Goal: Task Accomplishment & Management: Complete application form

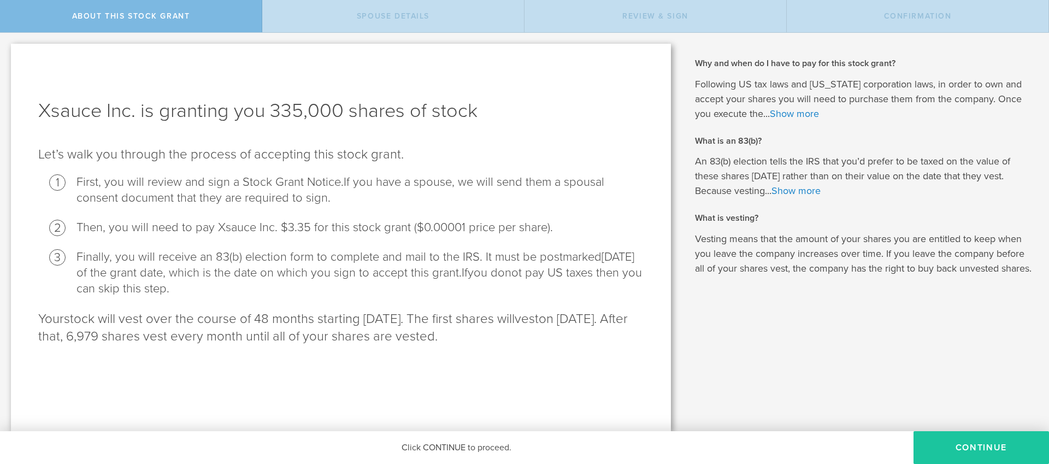
click at [955, 445] on button "CONTINUE" at bounding box center [980, 447] width 135 height 33
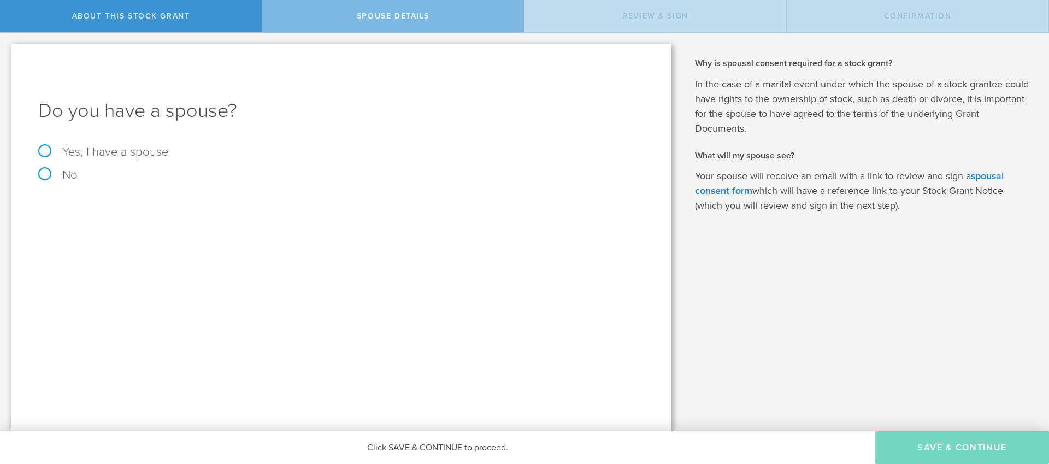
click at [43, 178] on label "No" at bounding box center [340, 175] width 605 height 12
click at [7, 50] on input "No" at bounding box center [3, 41] width 7 height 17
radio input "true"
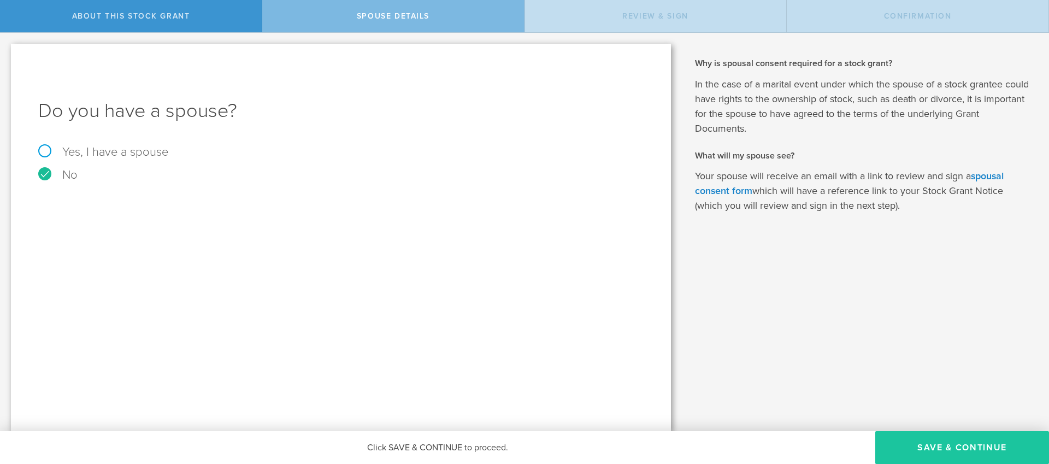
click at [996, 456] on button "Save & Continue" at bounding box center [962, 447] width 174 height 33
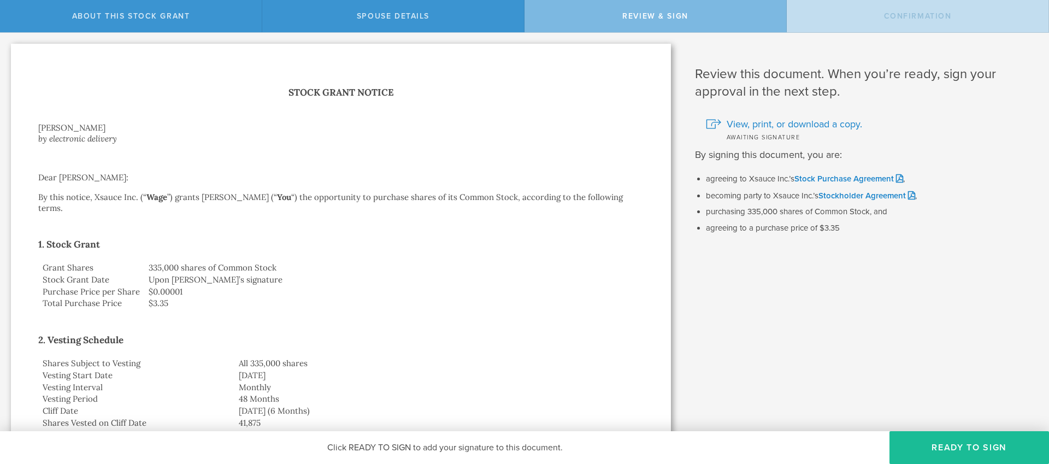
click at [375, 369] on td "[DATE]" at bounding box center [438, 375] width 409 height 12
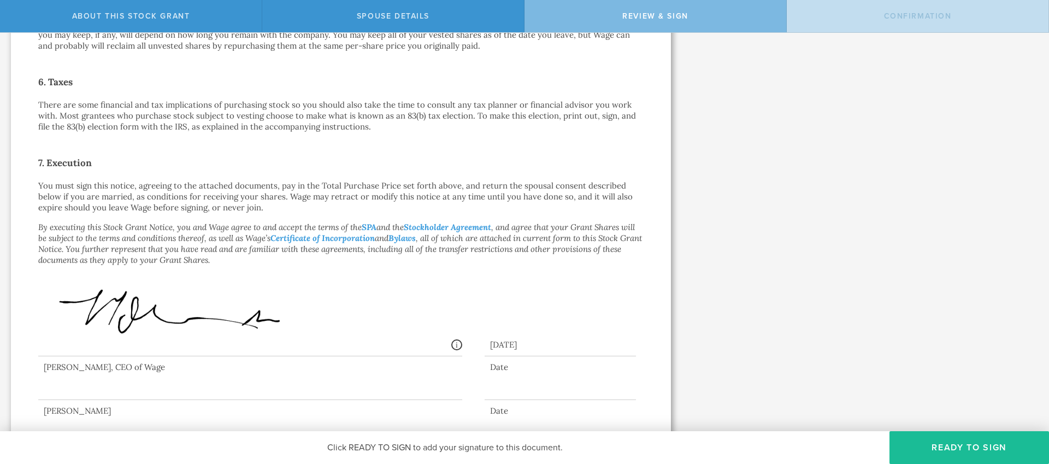
scroll to position [711, 0]
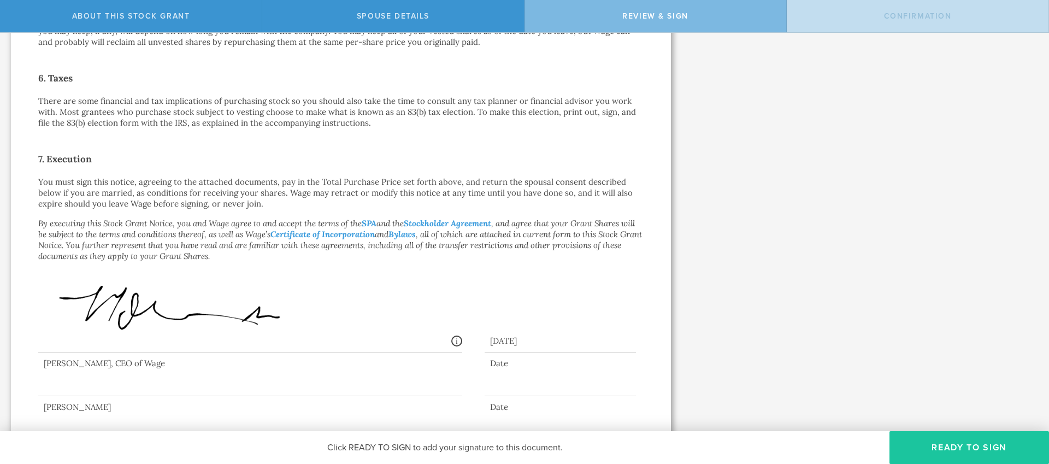
click at [1004, 445] on button "Ready to Sign" at bounding box center [968, 447] width 159 height 33
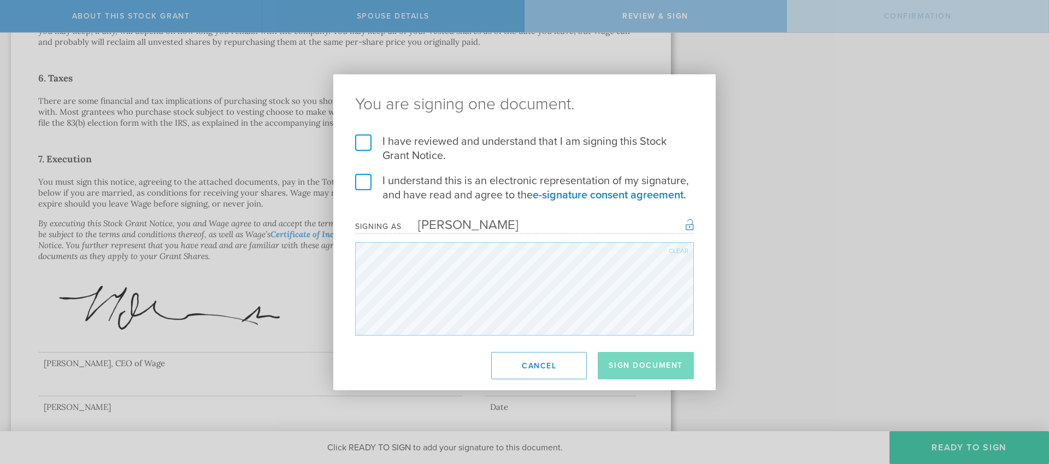
click at [367, 145] on label "I have reviewed and understand that I am signing this Stock Grant Notice." at bounding box center [524, 148] width 339 height 28
click at [0, 0] on input "I have reviewed and understand that I am signing this Stock Grant Notice." at bounding box center [0, 0] width 0 height 0
click at [366, 180] on label "I understand this is an electronic representation of my signature, and have rea…" at bounding box center [524, 188] width 339 height 28
click at [0, 0] on input "I understand this is an electronic representation of my signature, and have rea…" at bounding box center [0, 0] width 0 height 0
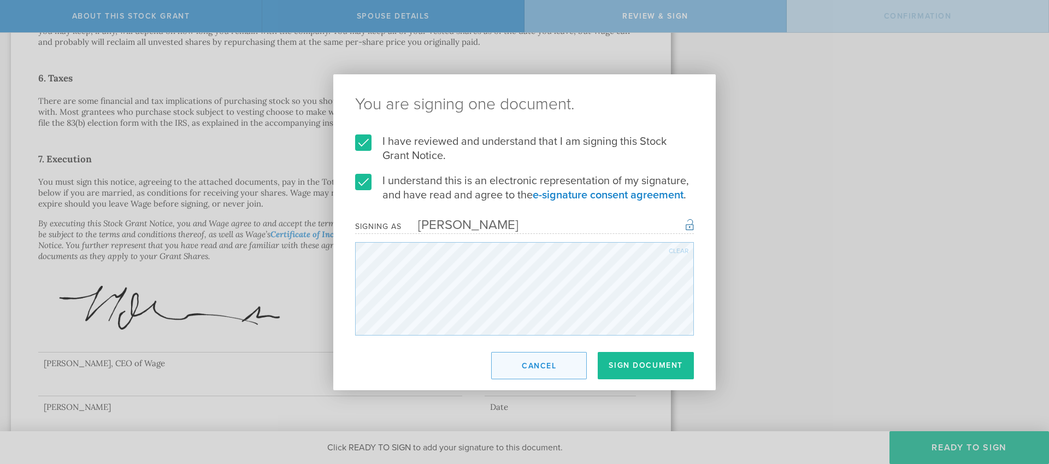
click at [536, 374] on button "Cancel" at bounding box center [539, 365] width 96 height 27
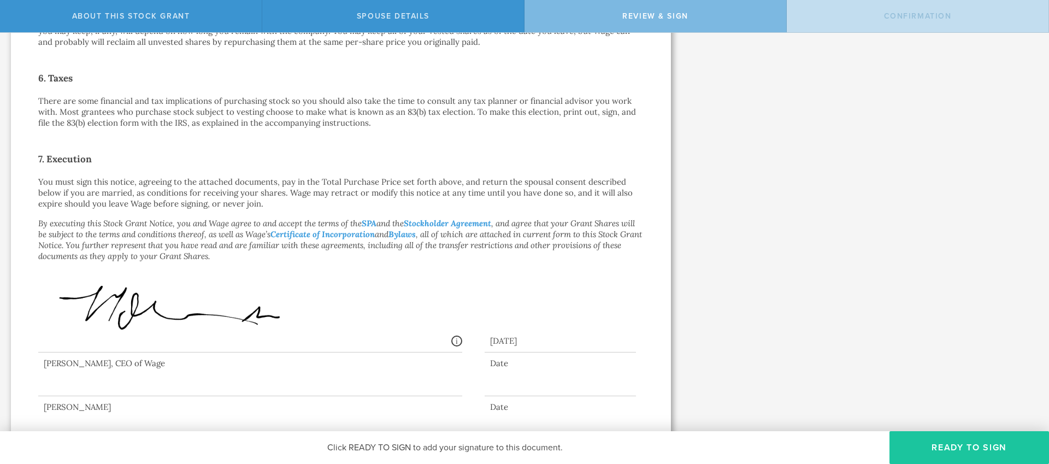
click at [955, 455] on button "Ready to Sign" at bounding box center [968, 447] width 159 height 33
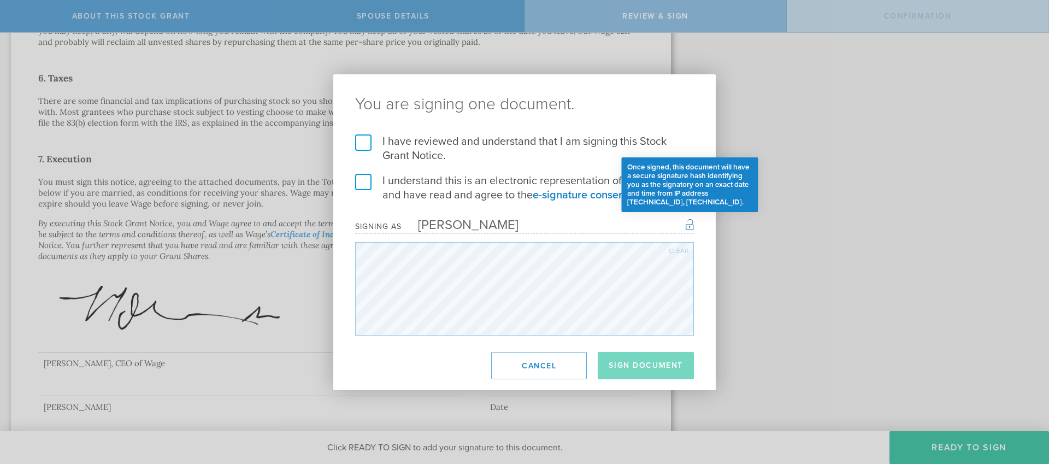
click at [689, 227] on div "Once signed, this document will have a secure signature hash identifying you as…" at bounding box center [689, 223] width 8 height 13
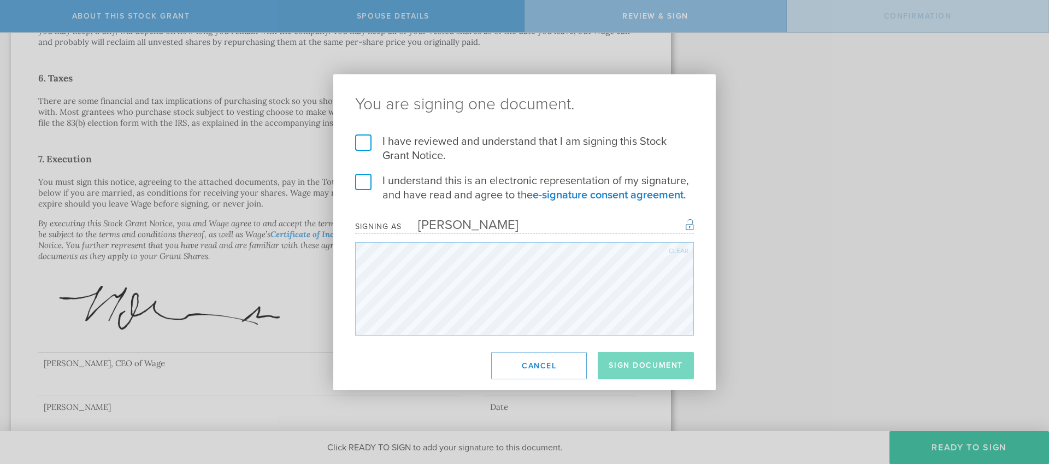
click at [803, 206] on div "You are signing one document. I have reviewed and understand that I am signing …" at bounding box center [524, 232] width 1049 height 464
click at [73, 39] on div "You are signing one document. I have reviewed and understand that I am signing …" at bounding box center [524, 232] width 1049 height 464
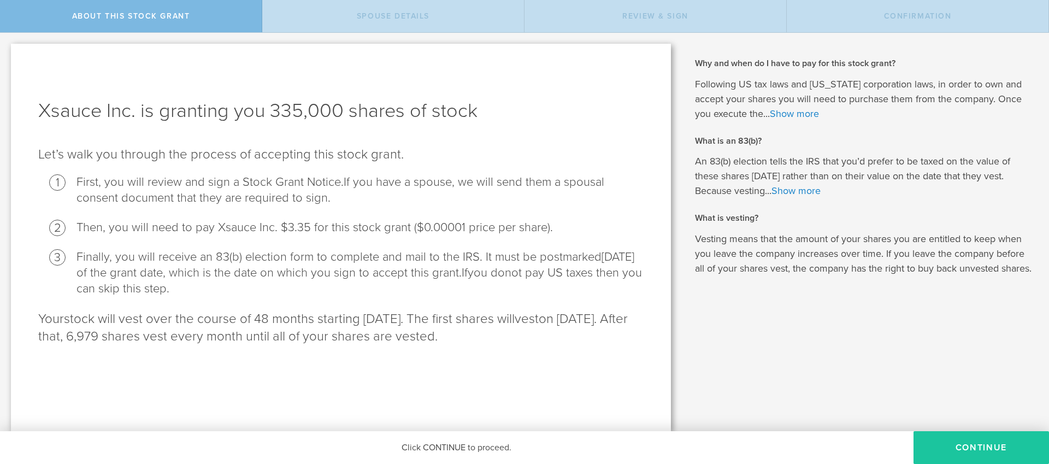
click at [984, 448] on button "CONTINUE" at bounding box center [980, 447] width 135 height 33
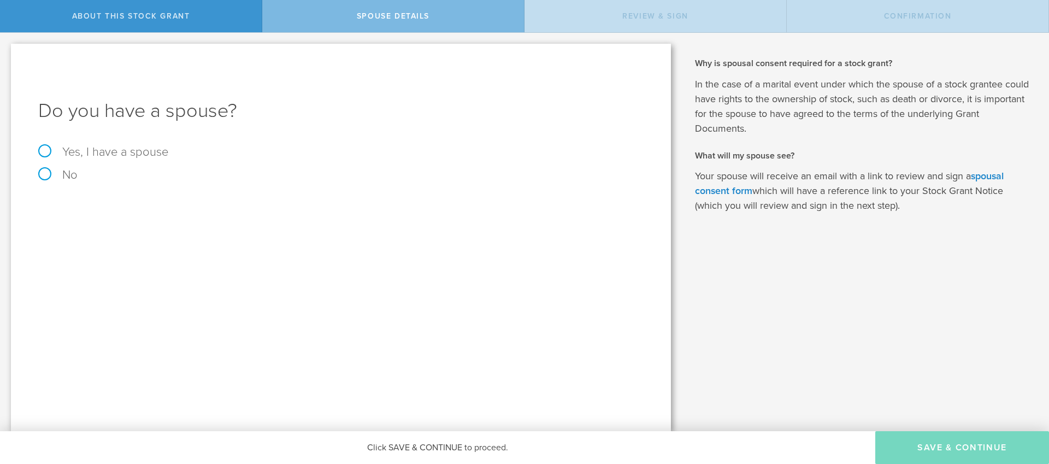
click at [46, 177] on label "No" at bounding box center [340, 175] width 605 height 12
click at [7, 50] on input "No" at bounding box center [3, 41] width 7 height 17
radio input "true"
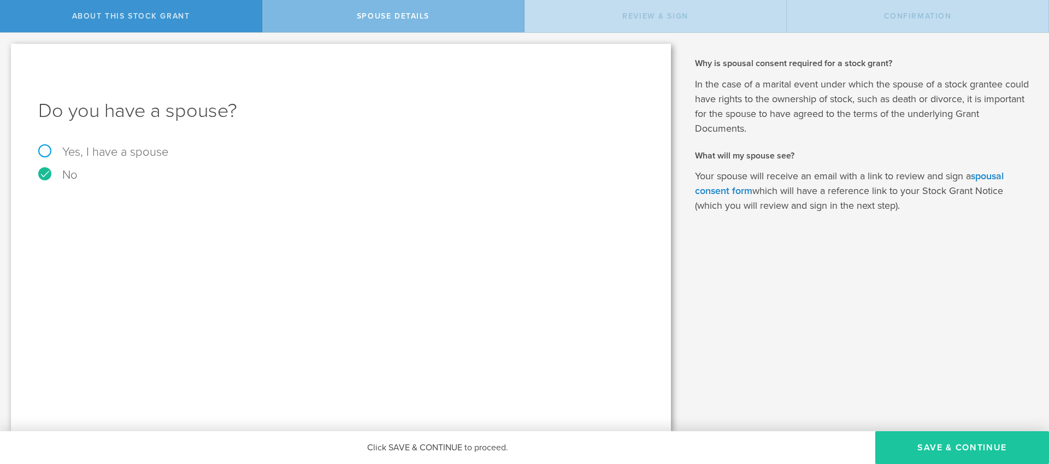
click at [992, 450] on button "Save & Continue" at bounding box center [962, 447] width 174 height 33
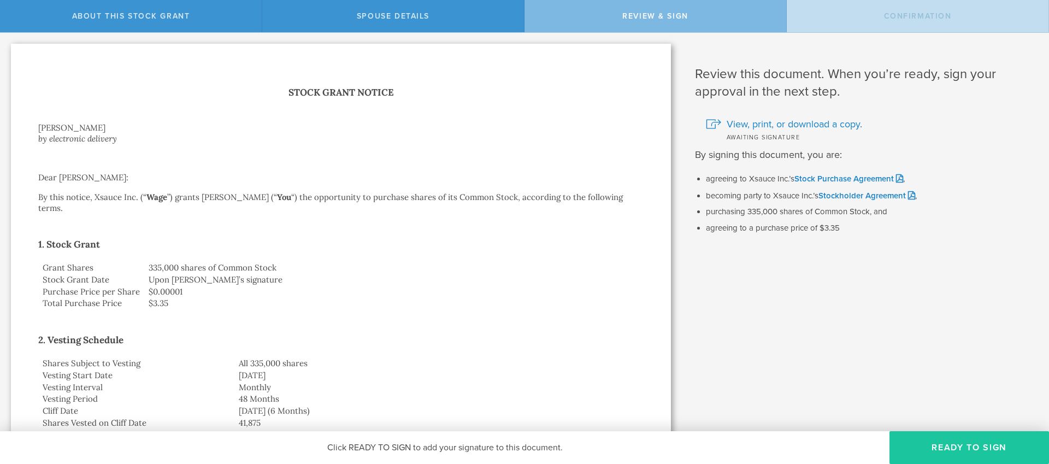
click at [984, 448] on button "Ready to Sign" at bounding box center [968, 447] width 159 height 33
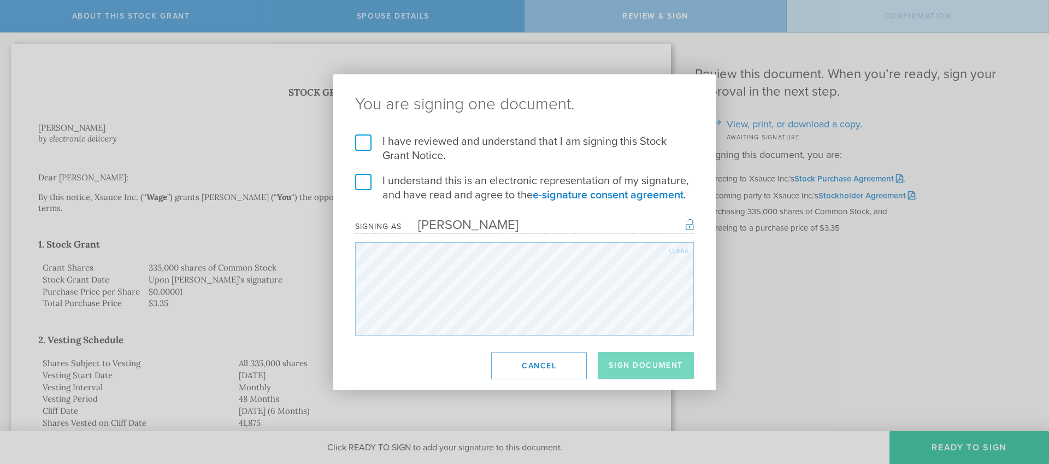
click at [371, 145] on label "I have reviewed and understand that I am signing this Stock Grant Notice." at bounding box center [524, 148] width 339 height 28
click at [0, 0] on input "I have reviewed and understand that I am signing this Stock Grant Notice." at bounding box center [0, 0] width 0 height 0
click at [361, 177] on label "I understand this is an electronic representation of my signature, and have rea…" at bounding box center [524, 188] width 339 height 28
click at [0, 0] on input "I understand this is an electronic representation of my signature, and have rea…" at bounding box center [0, 0] width 0 height 0
click at [649, 363] on button "Sign Document" at bounding box center [646, 365] width 96 height 27
